Goal: Task Accomplishment & Management: Manage account settings

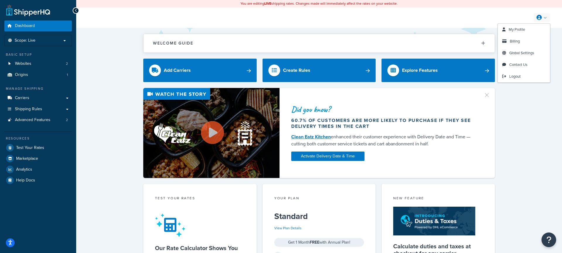
click at [541, 16] on icon at bounding box center [539, 17] width 5 height 5
click at [522, 40] on link "Billing" at bounding box center [524, 41] width 52 height 12
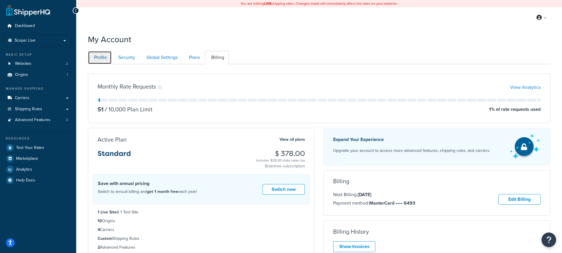
click at [105, 59] on link "Profile" at bounding box center [100, 57] width 24 height 13
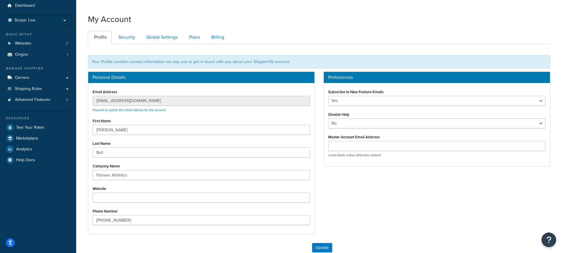
scroll to position [18, 0]
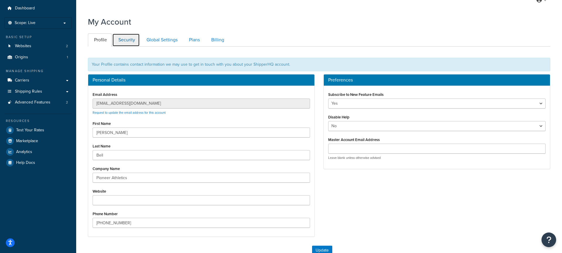
click at [126, 39] on link "Security" at bounding box center [126, 39] width 28 height 13
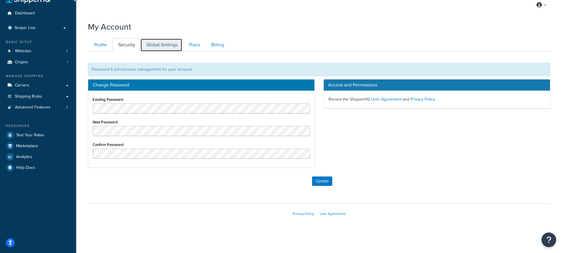
click at [161, 44] on link "Global Settings" at bounding box center [161, 44] width 42 height 13
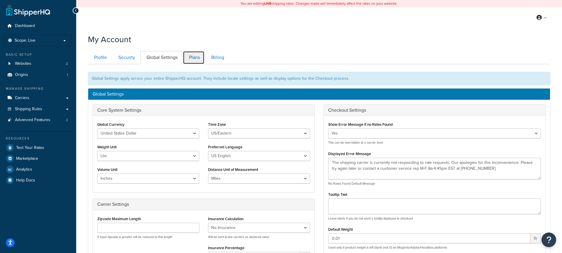
click at [194, 56] on link "Plans" at bounding box center [194, 57] width 22 height 13
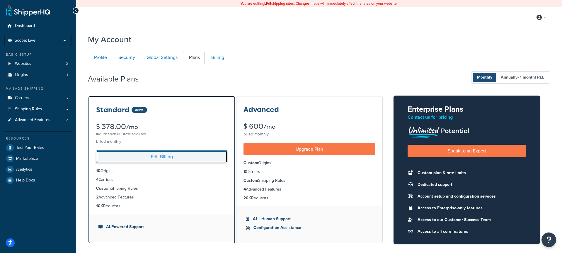
click at [158, 160] on link "Edit Billing" at bounding box center [161, 156] width 131 height 13
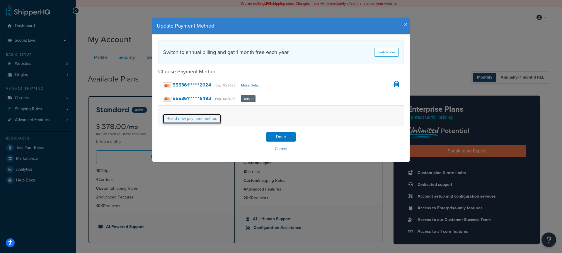
click at [203, 118] on link "add new payment method" at bounding box center [192, 119] width 59 height 10
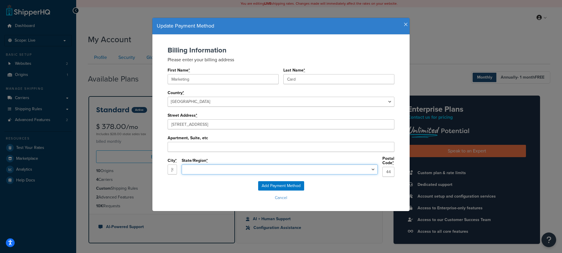
click at [252, 168] on select "Alabama Alaska Arizona Arkansas California Colorado Connecticut Delaware Florid…" at bounding box center [280, 170] width 196 height 10
select select "OH"
click at [270, 182] on input "Add Payment Method" at bounding box center [281, 185] width 46 height 9
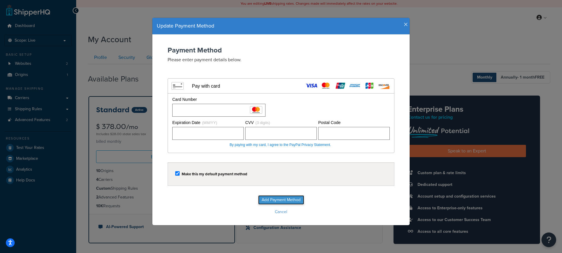
click at [281, 199] on input "Add Payment Method" at bounding box center [281, 199] width 46 height 9
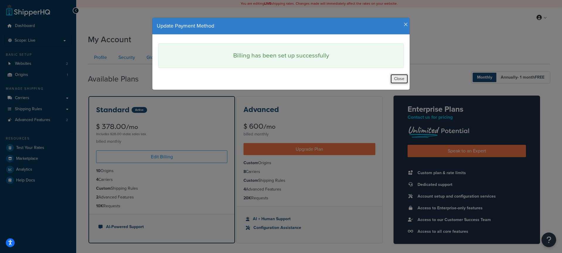
click at [398, 80] on button "Close" at bounding box center [400, 79] width 18 height 10
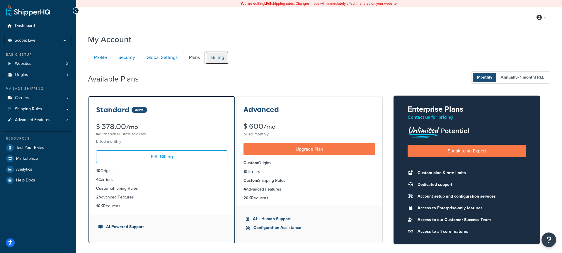
click at [220, 60] on link "Billing" at bounding box center [217, 57] width 24 height 13
